Goal: Transaction & Acquisition: Purchase product/service

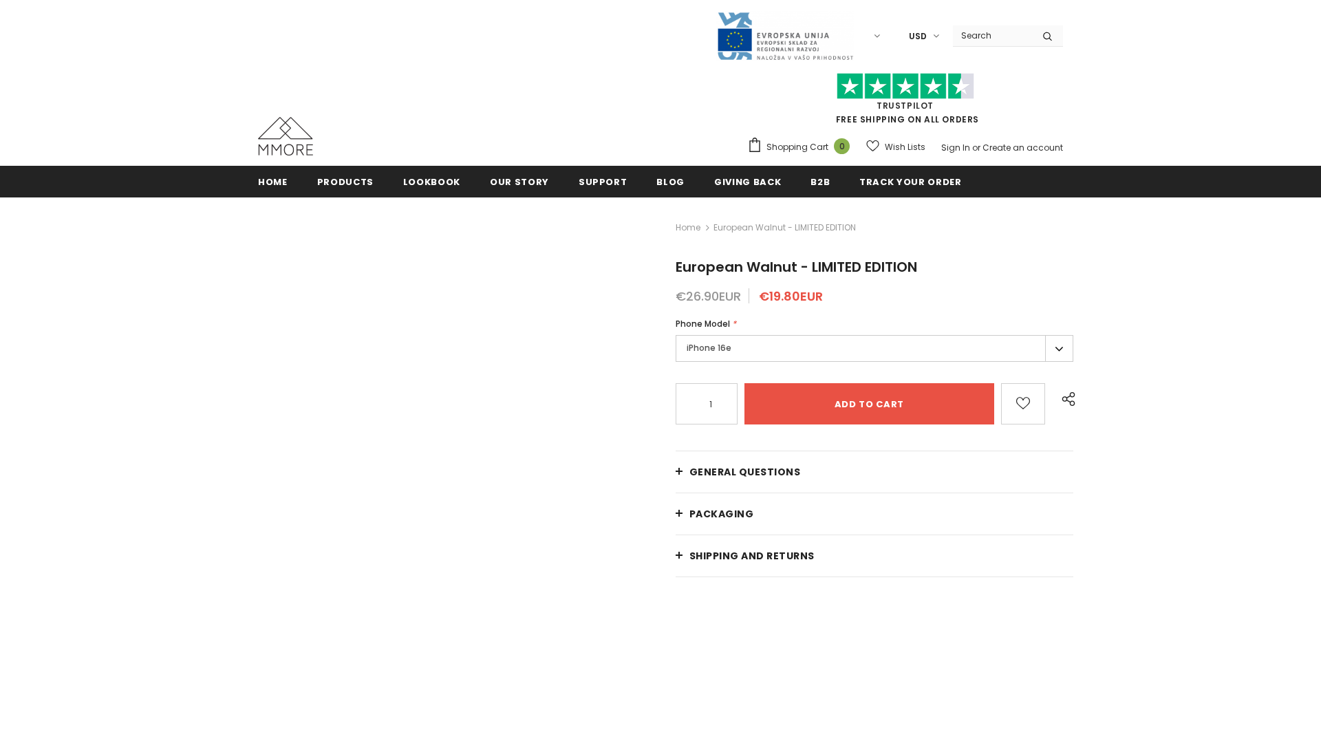
radio input "false"
radio input "true"
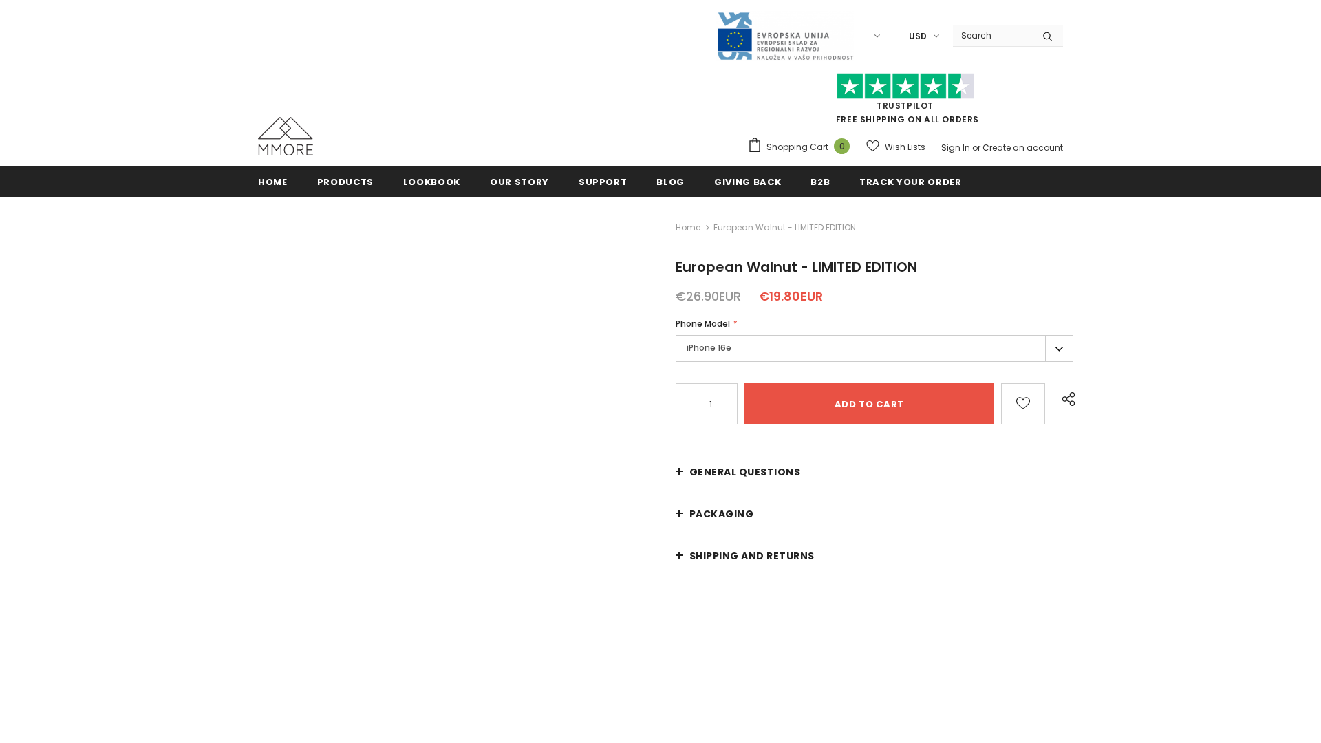
radio input "false"
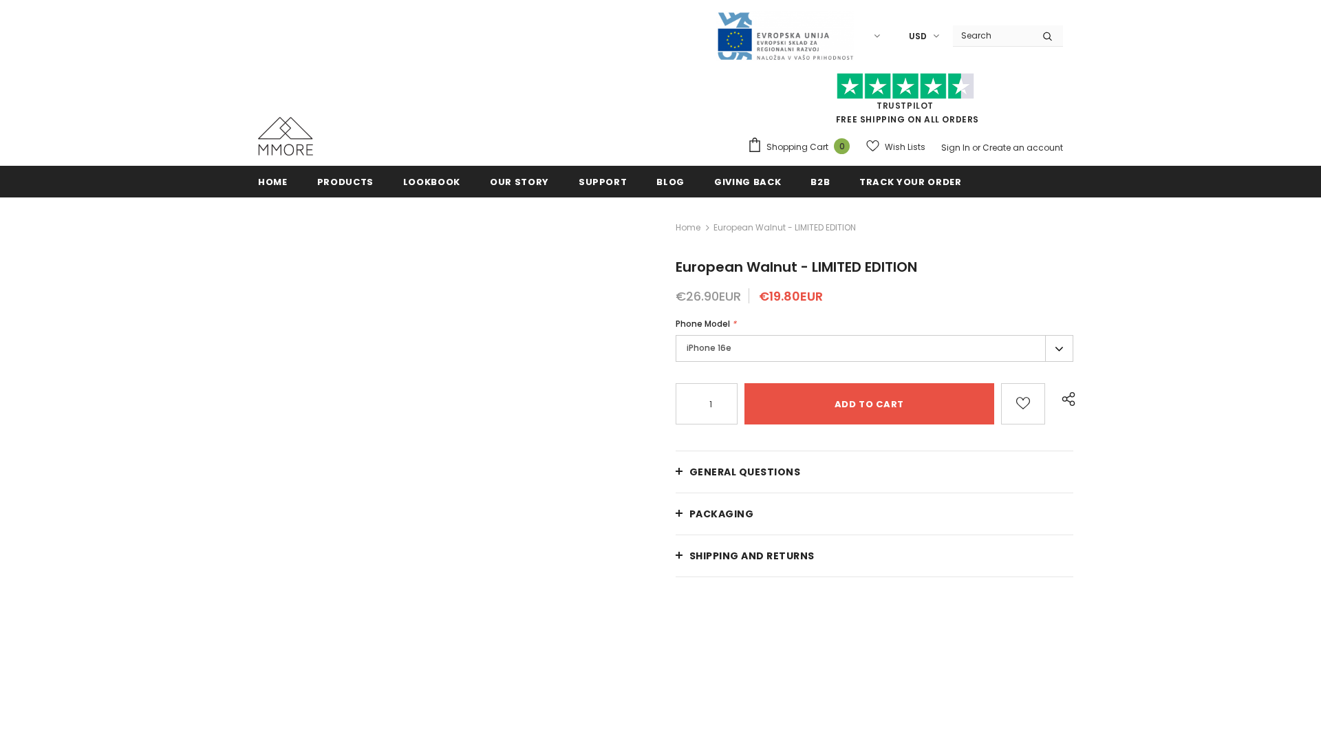
radio input "false"
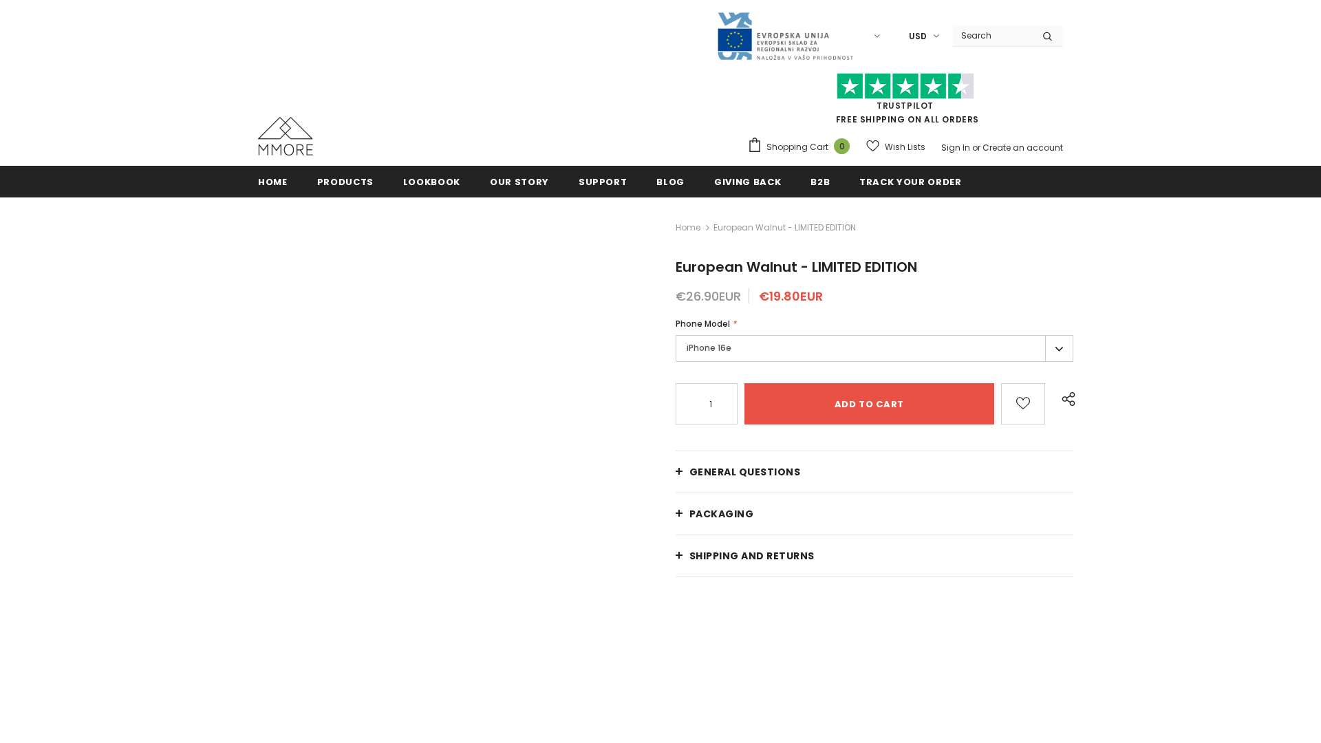
radio input "false"
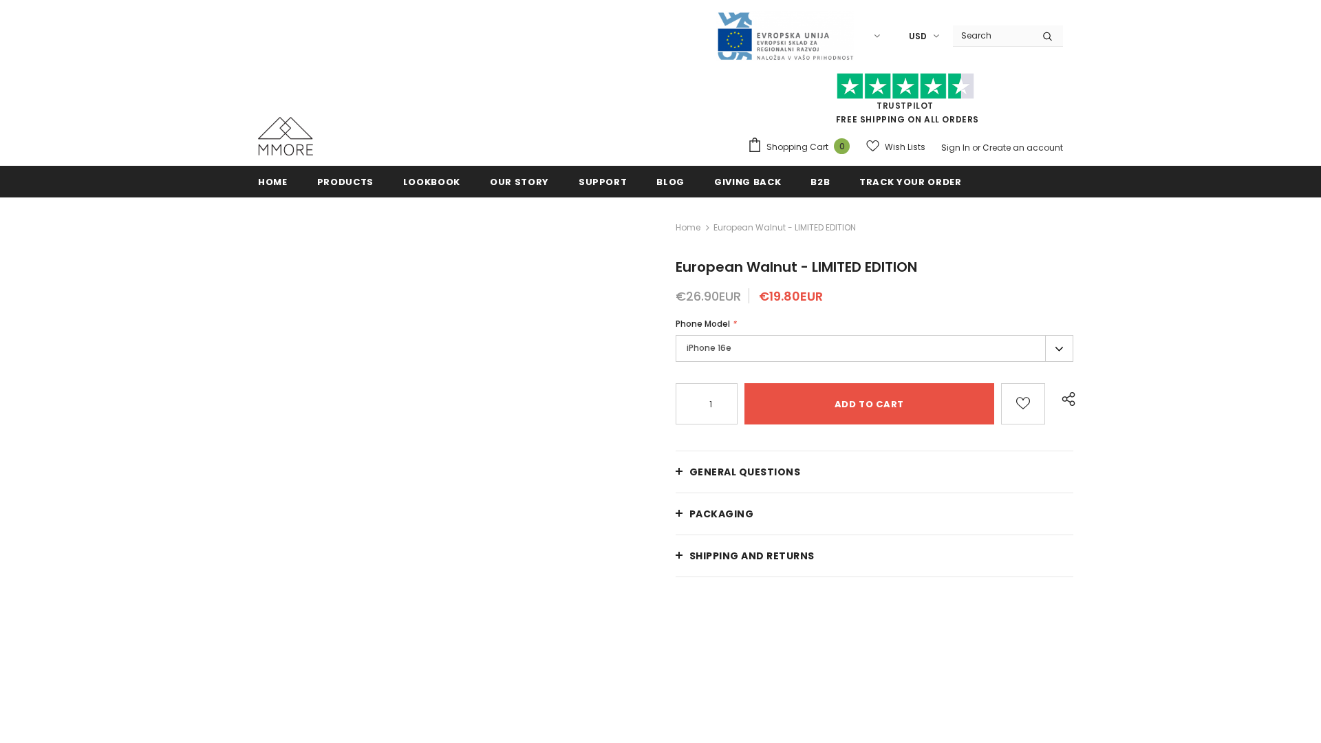
radio input "false"
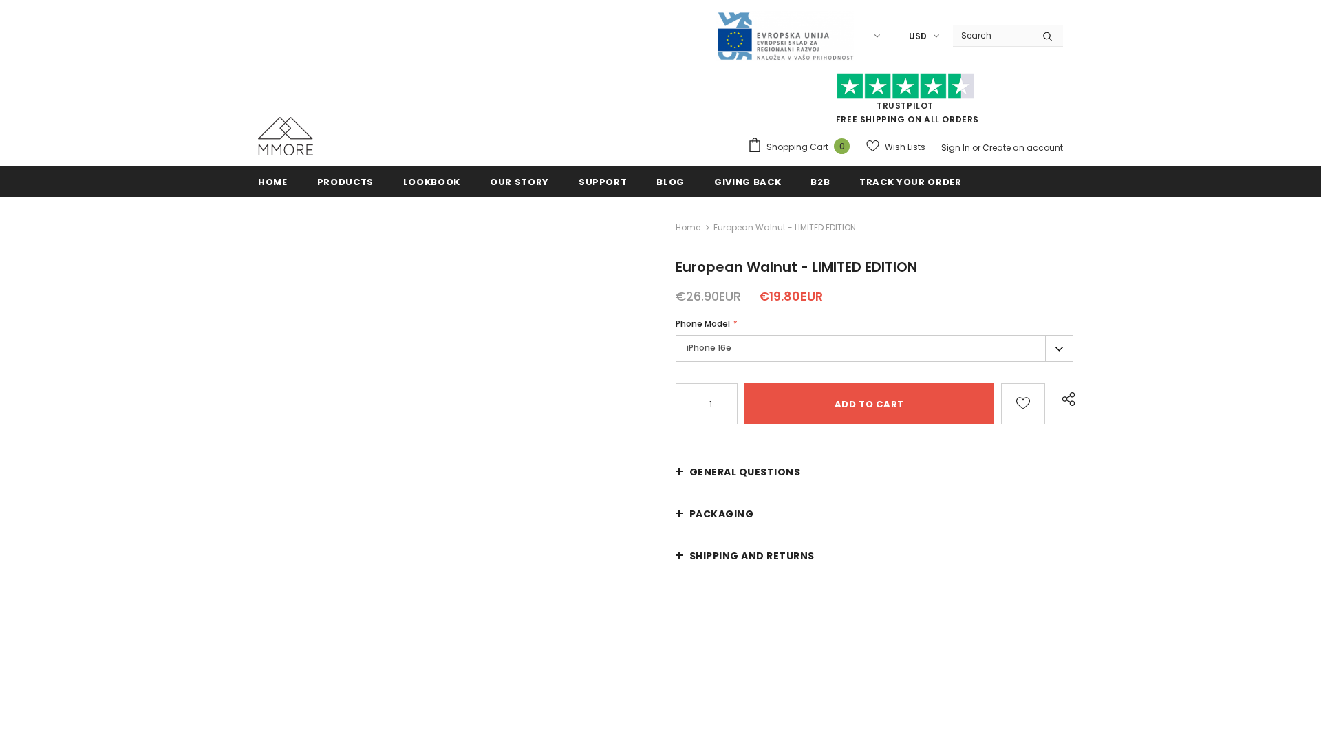
radio input "false"
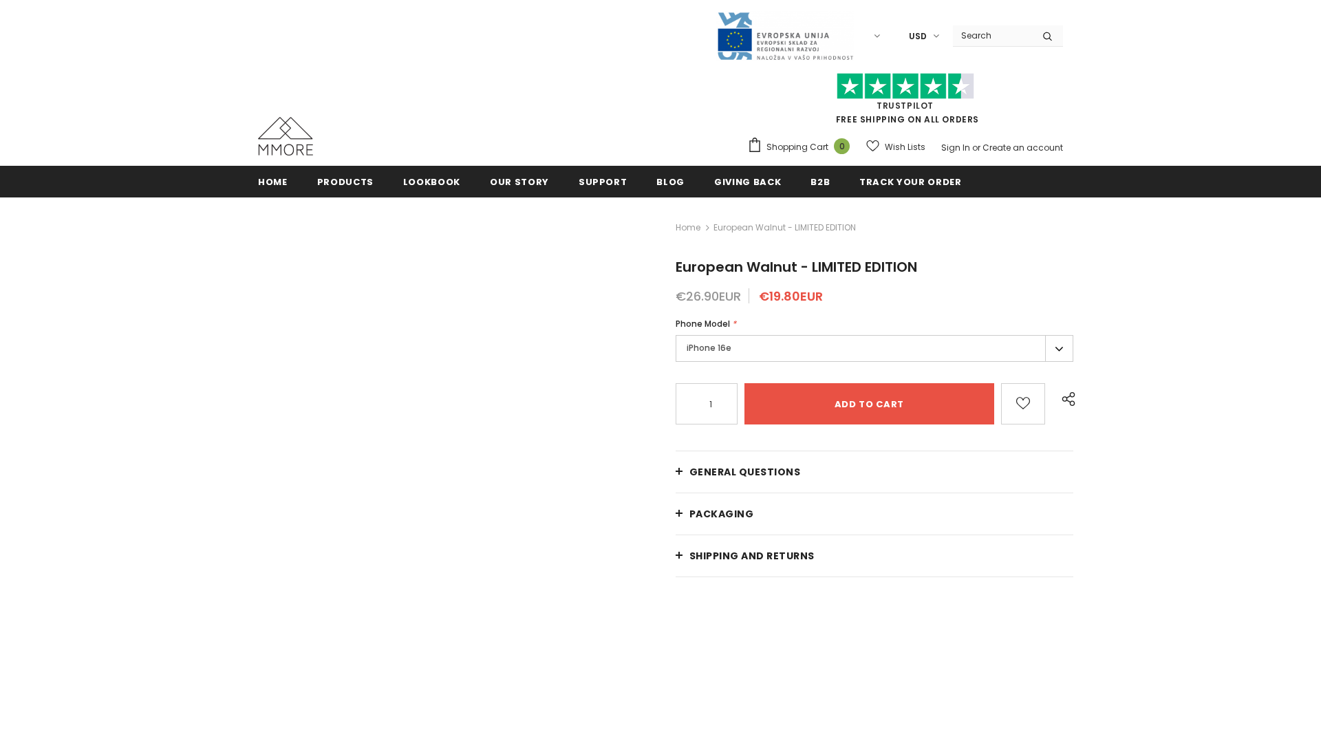
radio input "false"
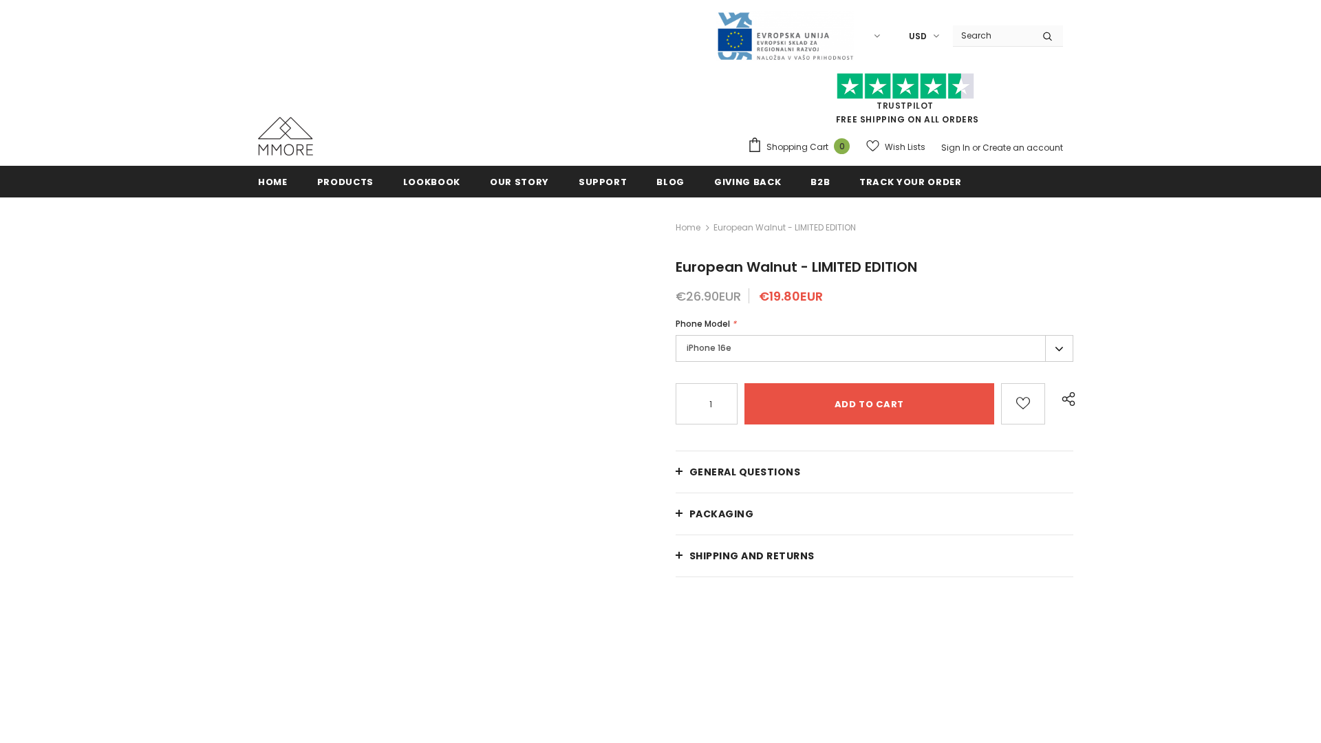
radio input "false"
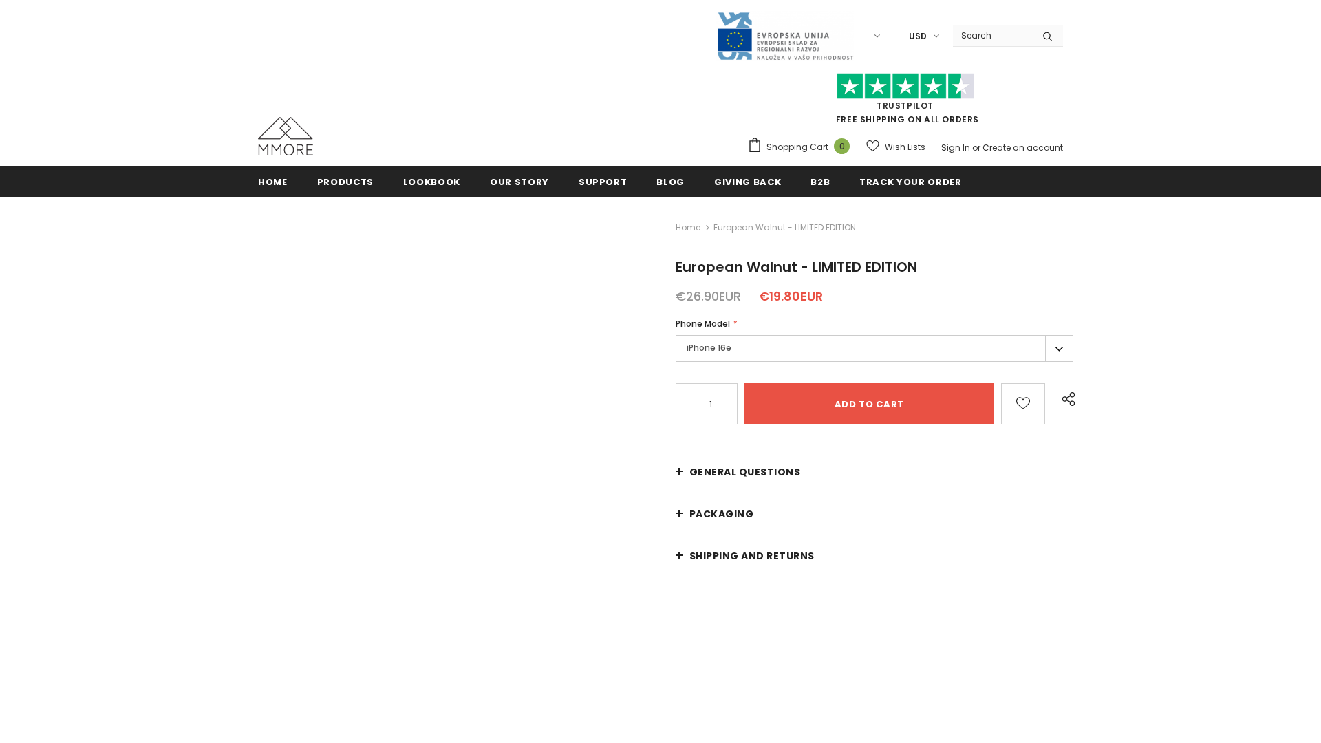
radio input "false"
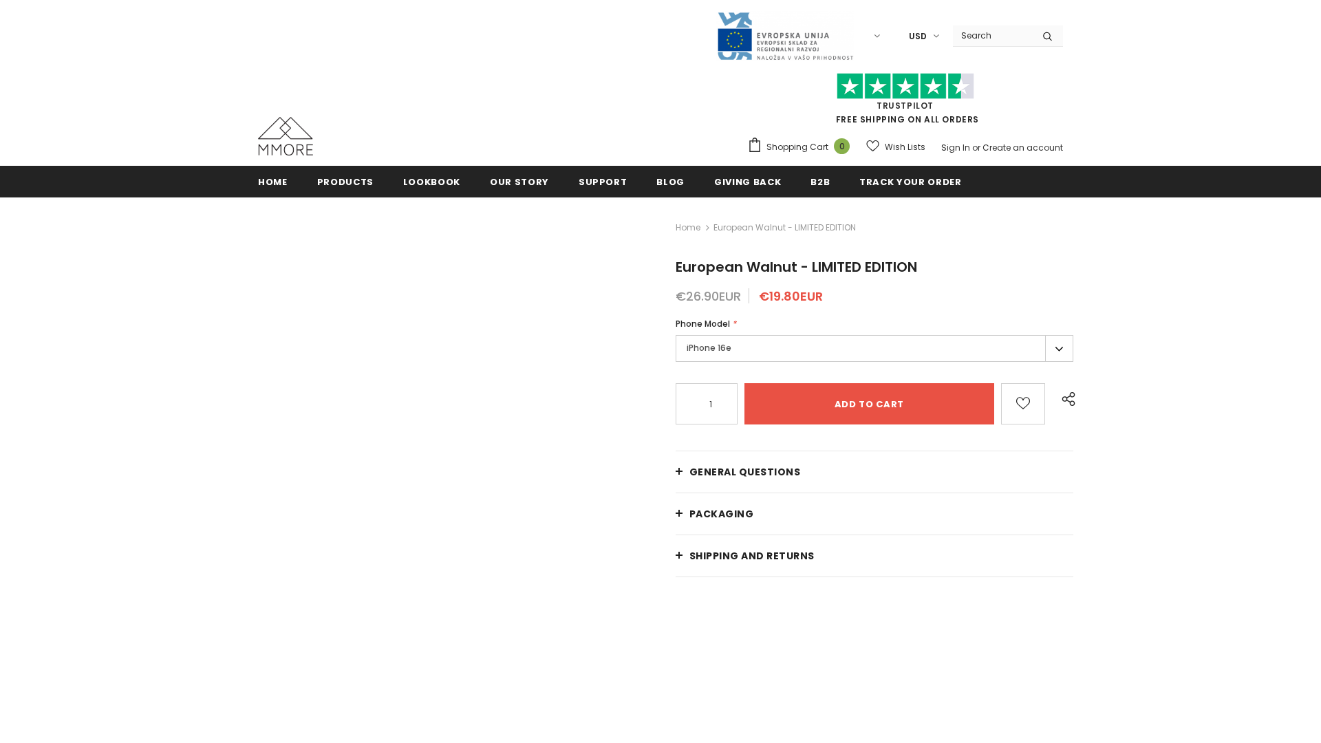
radio input "false"
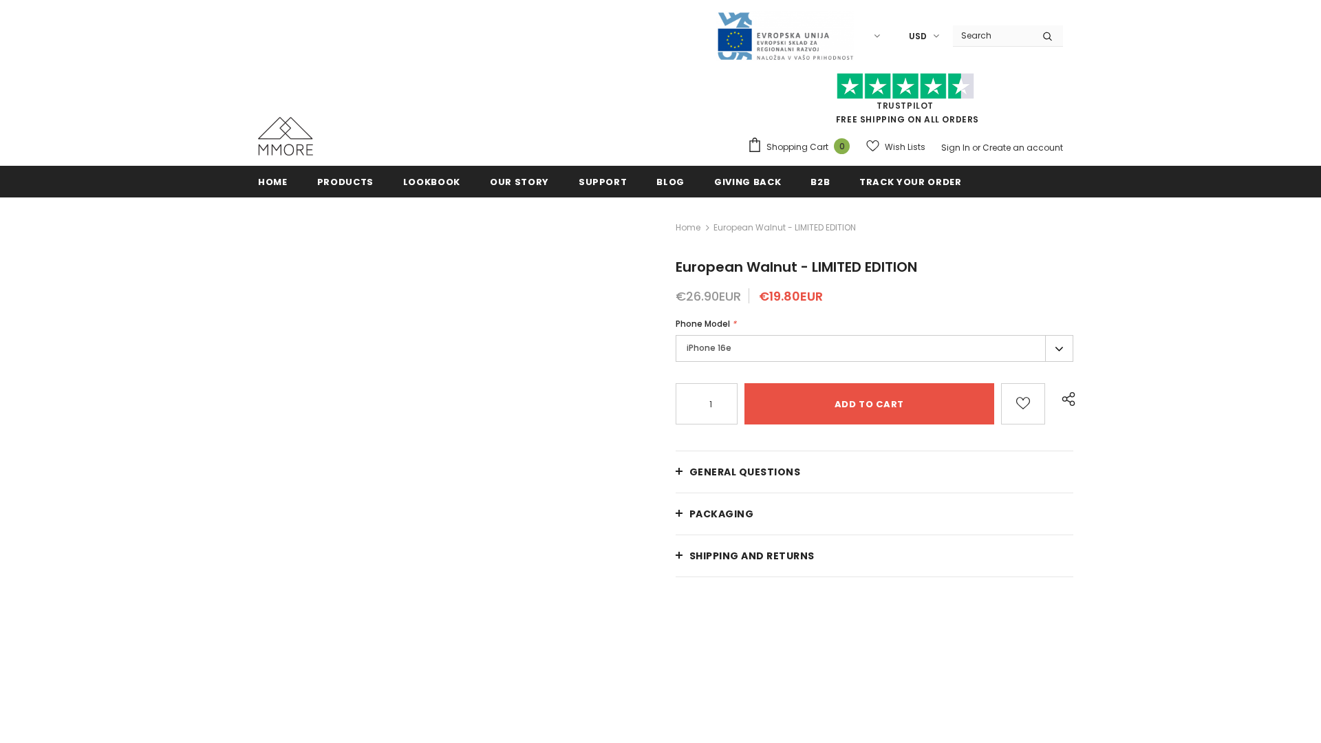
radio input "false"
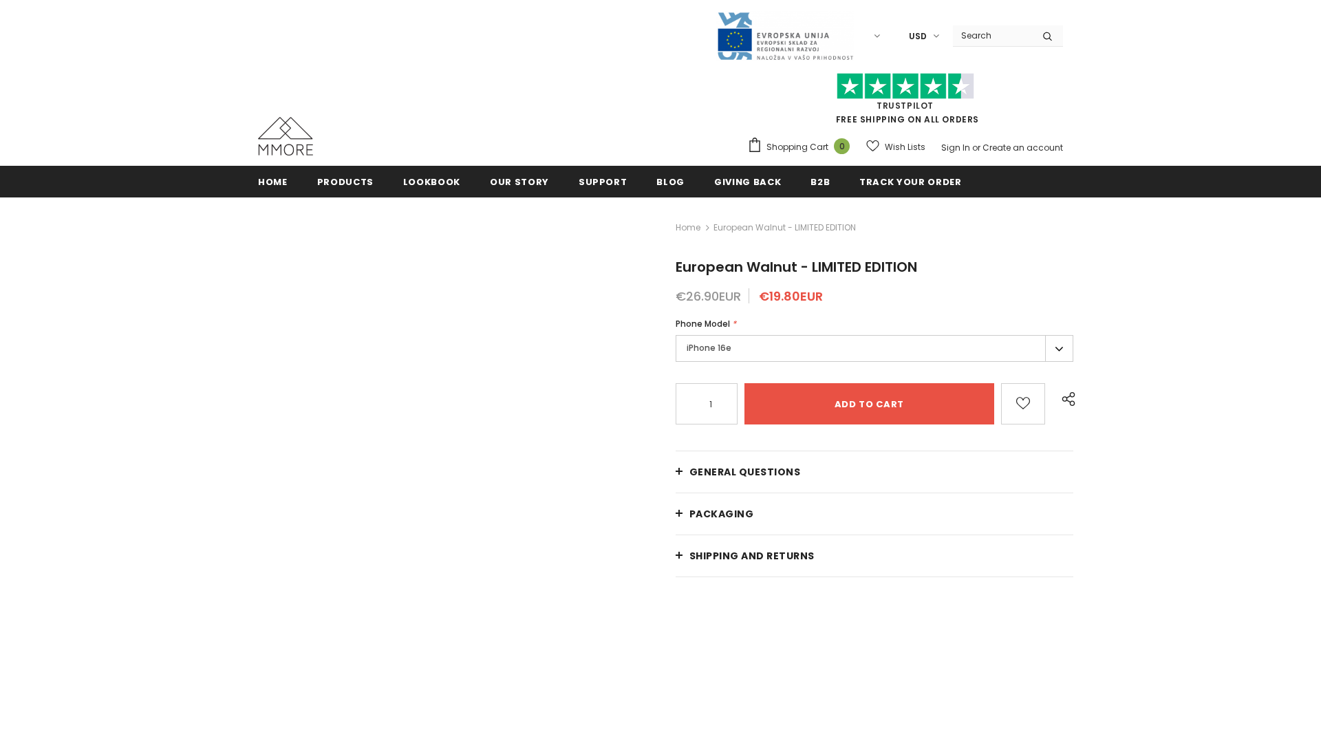
radio input "false"
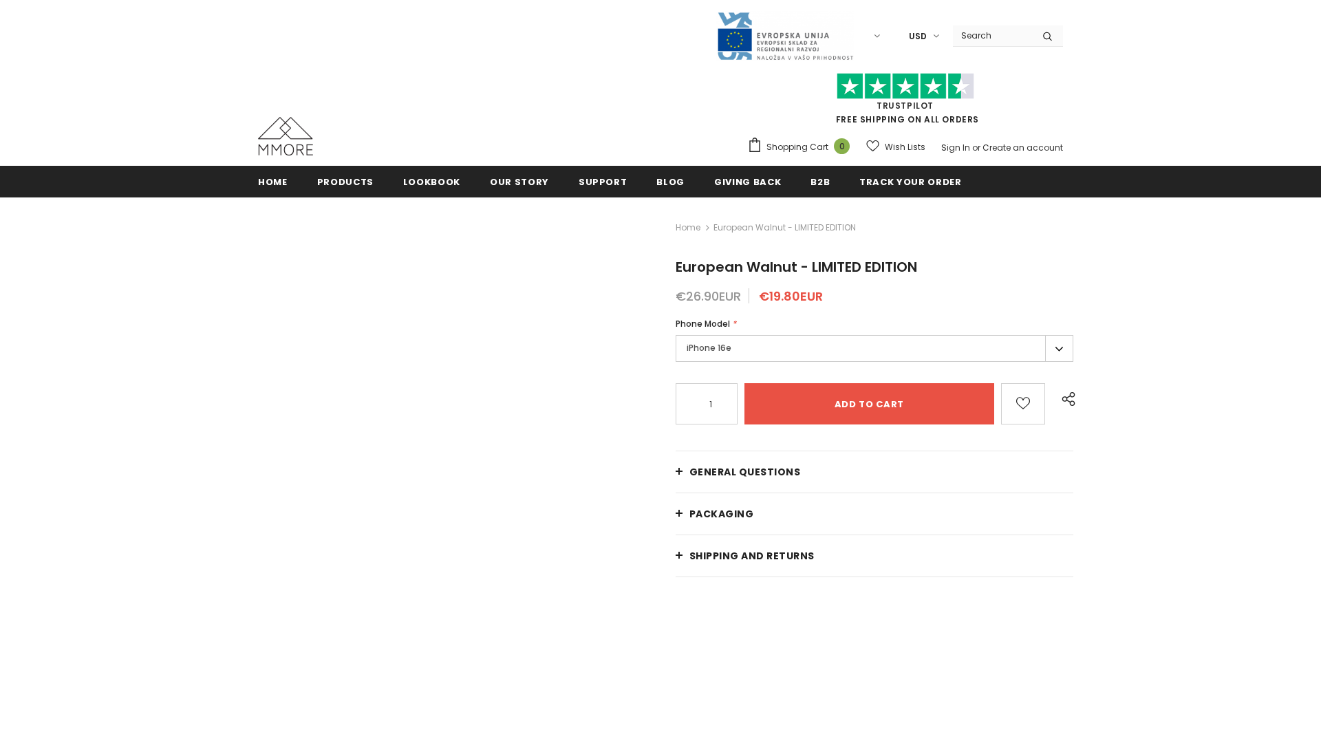
radio input "false"
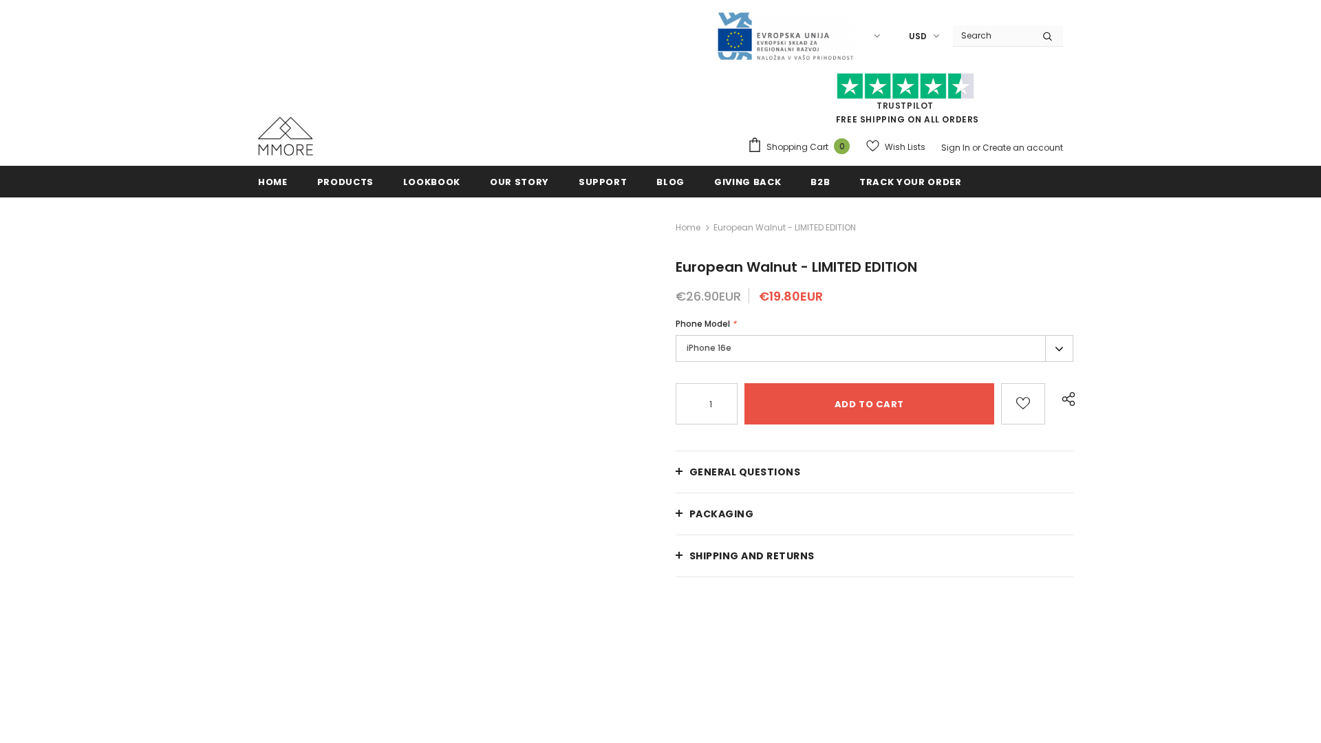
radio input "false"
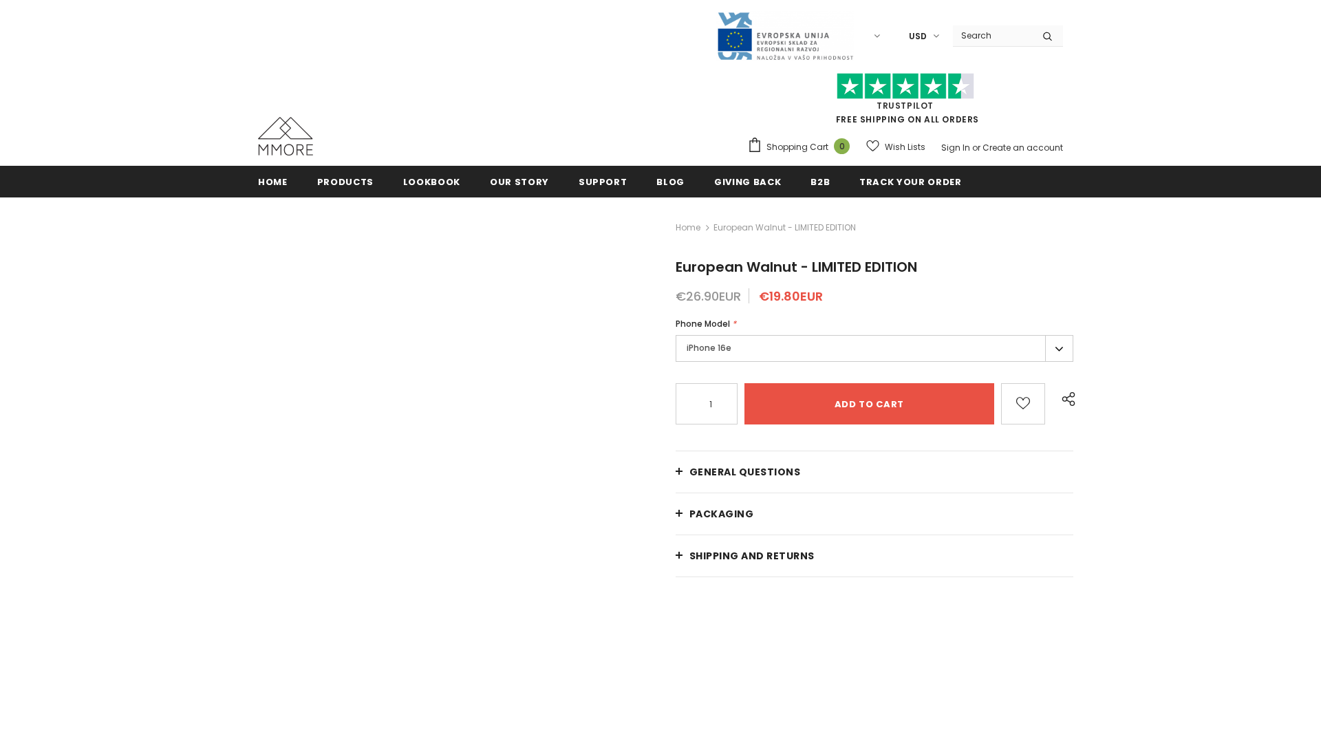
radio input "false"
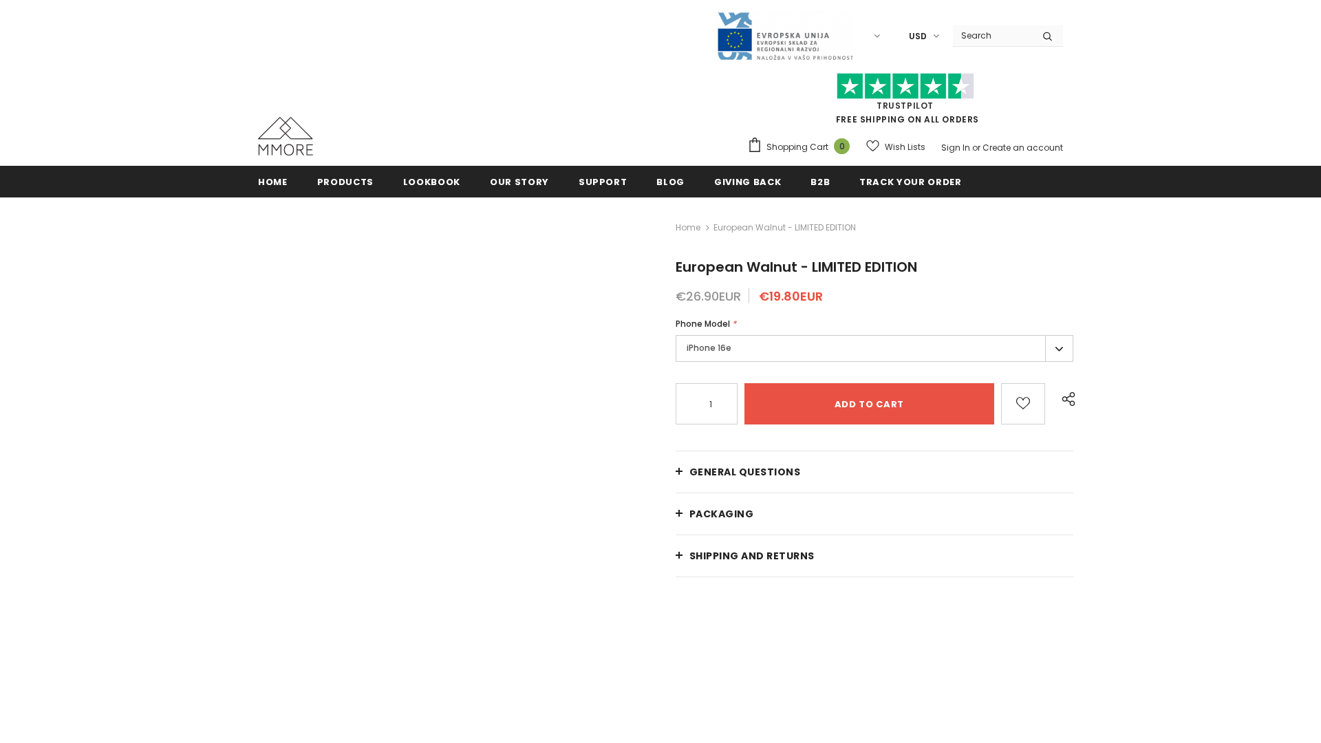
radio input "false"
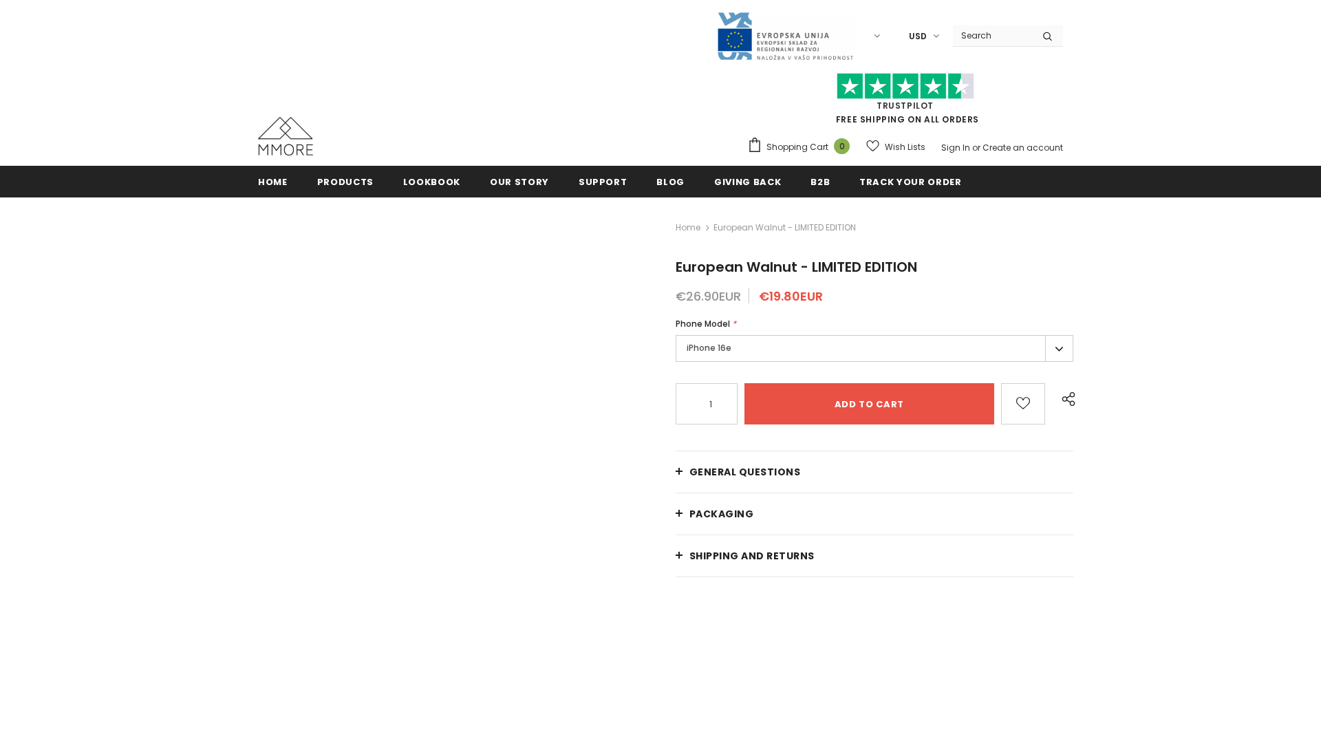
radio input "false"
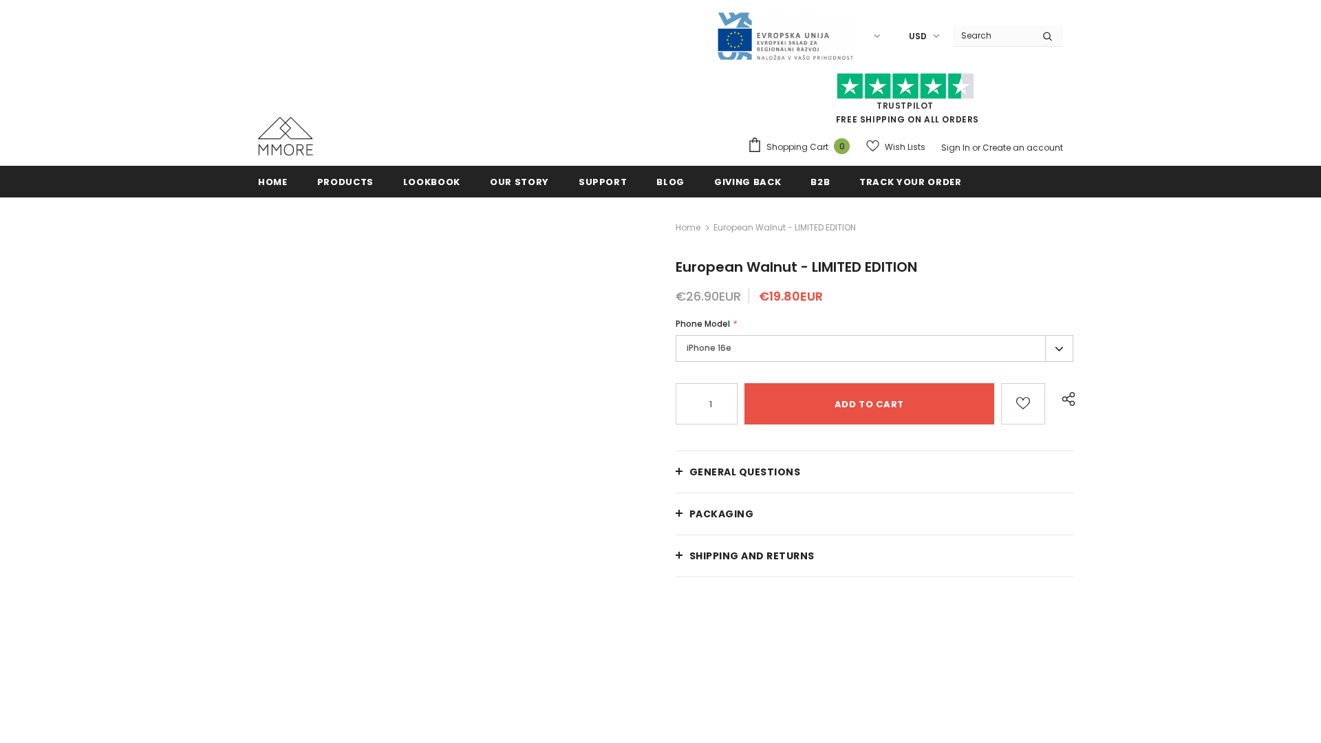
radio input "false"
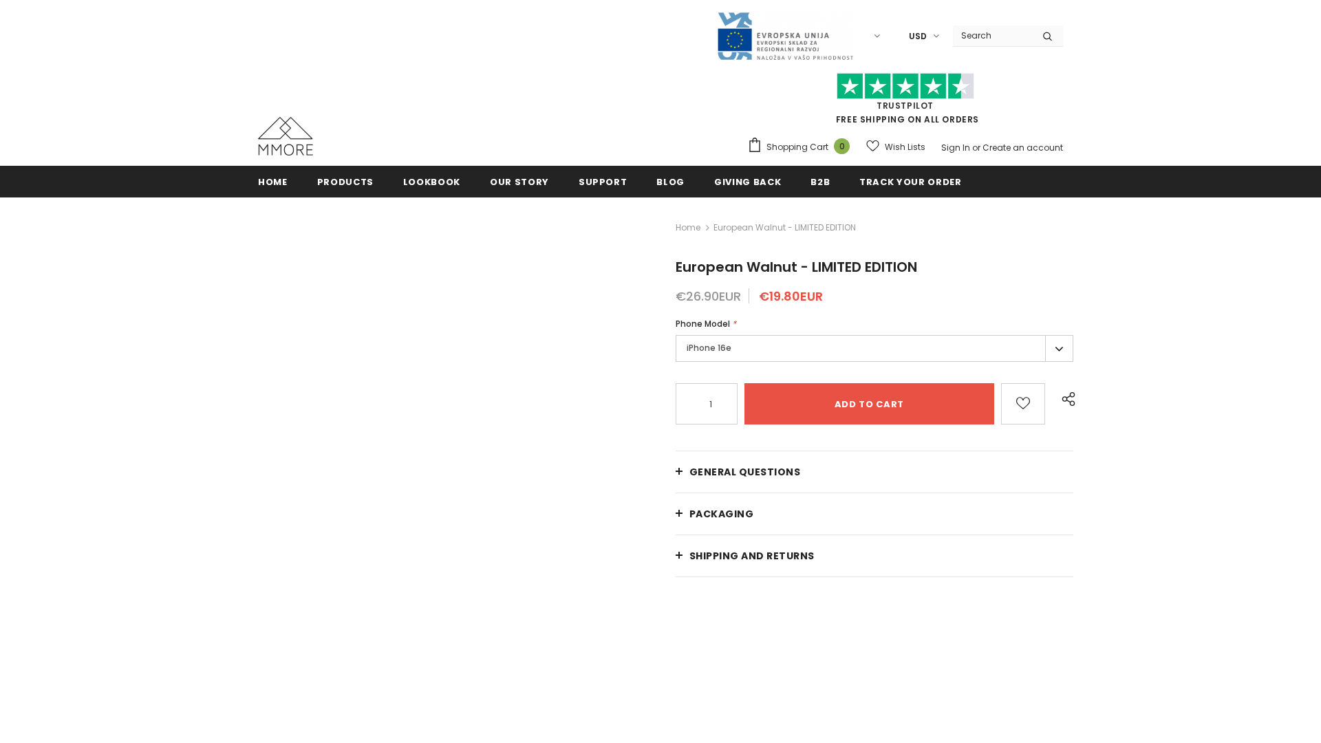
radio input "false"
